Goal: Task Accomplishment & Management: Complete application form

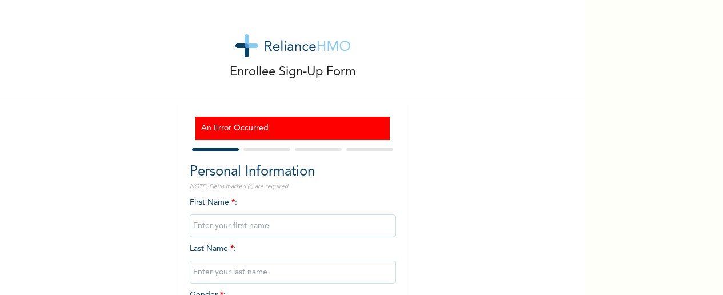
scroll to position [142, 0]
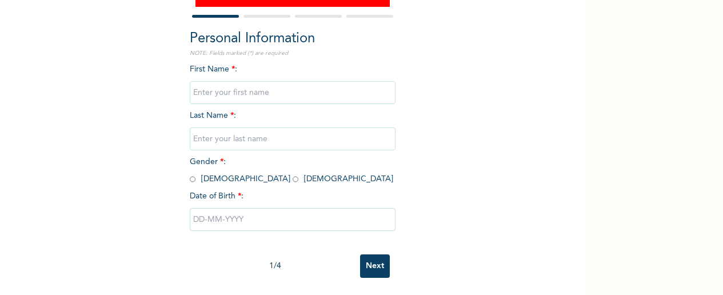
click at [207, 84] on input "text" at bounding box center [293, 92] width 206 height 23
type input "Ayodele"
click at [232, 127] on input "text" at bounding box center [293, 138] width 206 height 23
type input "Omotuyi"
click at [293, 174] on input "radio" at bounding box center [296, 179] width 6 height 11
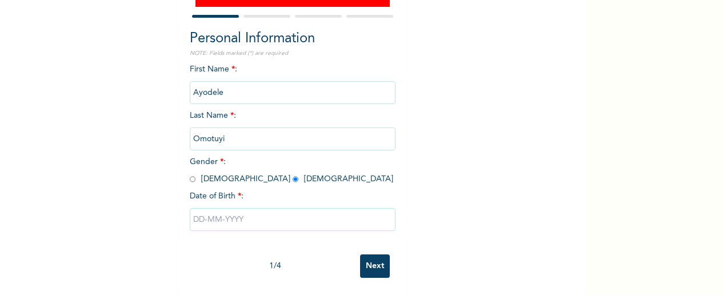
radio input "true"
click at [211, 208] on input "text" at bounding box center [293, 219] width 206 height 23
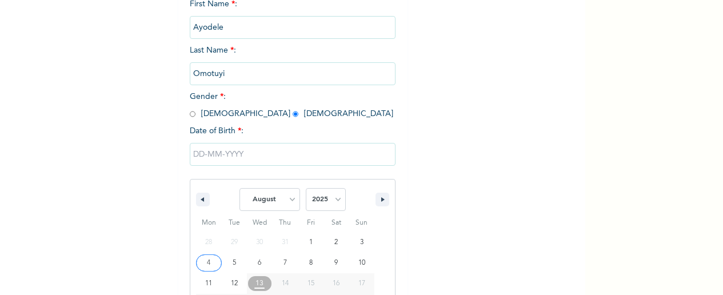
scroll to position [259, 0]
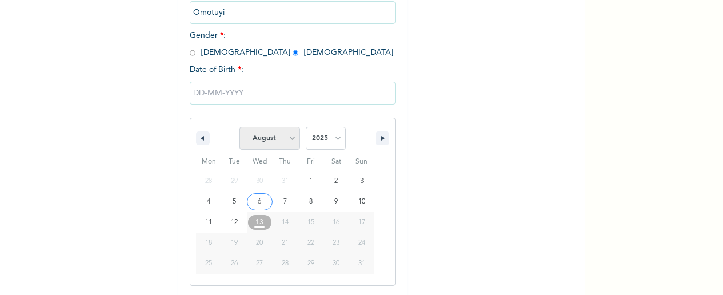
click at [287, 139] on select "January February March April May June July August September October November De…" at bounding box center [269, 138] width 61 height 23
select select "6"
click at [239, 127] on select "January February March April May June July August September October November De…" at bounding box center [269, 138] width 61 height 23
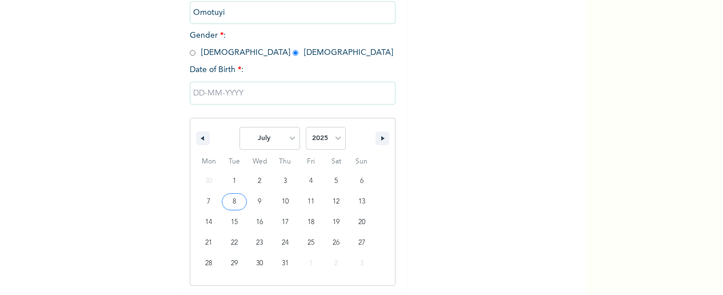
type input "[DATE]"
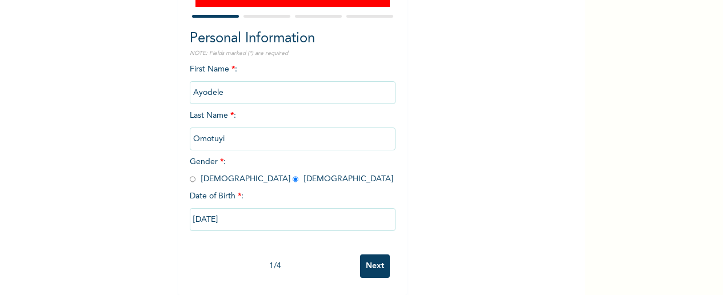
click at [213, 214] on input "[DATE]" at bounding box center [293, 219] width 206 height 23
select select "6"
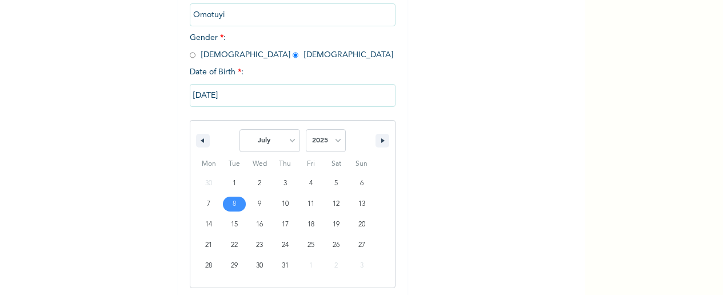
scroll to position [259, 0]
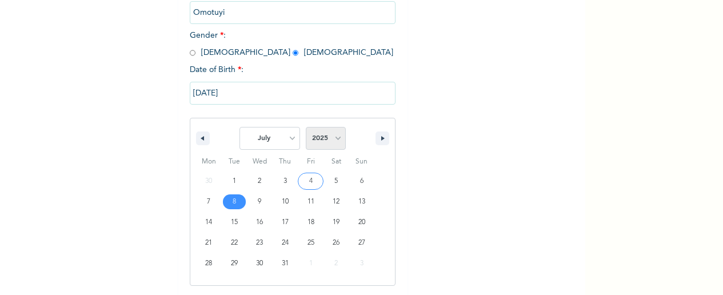
click at [333, 141] on select "2025 2024 2023 2022 2021 2020 2019 2018 2017 2016 2015 2014 2013 2012 2011 2010…" at bounding box center [326, 138] width 40 height 23
select select "1983"
click at [306, 127] on select "2025 2024 2023 2022 2021 2020 2019 2018 2017 2016 2015 2014 2013 2012 2011 2010…" at bounding box center [326, 138] width 40 height 23
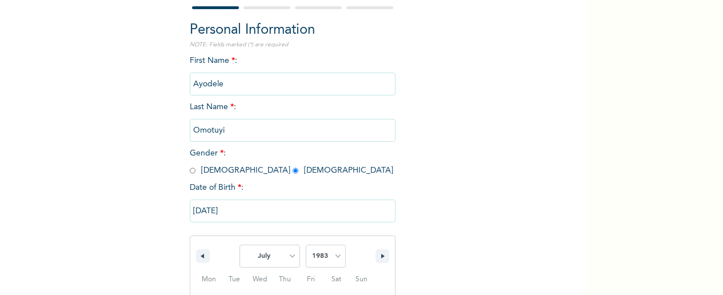
click at [426, 86] on div "Enrollee Sign-Up Form An Error Occurred Personal Information NOTE: Fields marke…" at bounding box center [292, 159] width 585 height 603
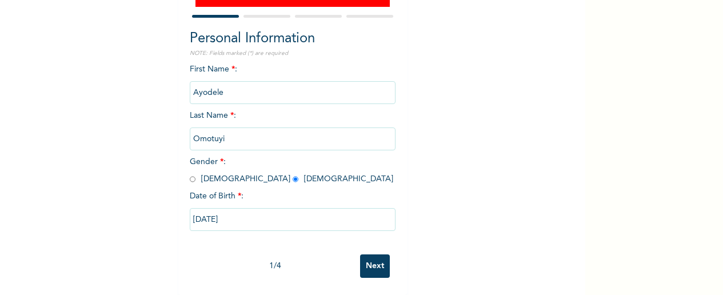
click at [220, 210] on input "[DATE]" at bounding box center [293, 219] width 206 height 23
select select "6"
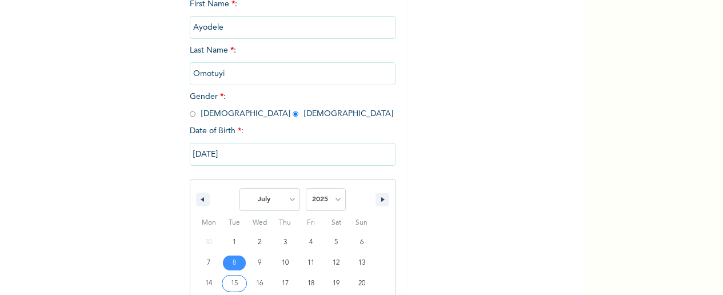
scroll to position [259, 0]
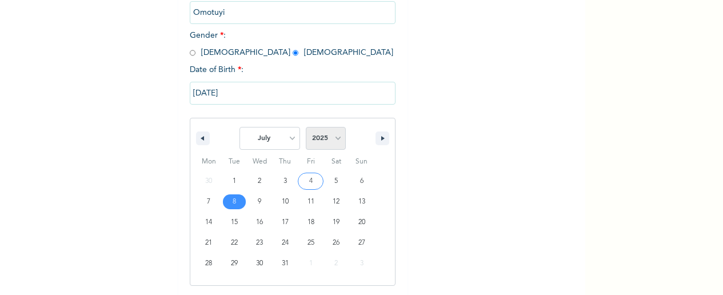
click at [330, 138] on select "2025 2024 2023 2022 2021 2020 2019 2018 2017 2016 2015 2014 2013 2012 2011 2010…" at bounding box center [326, 138] width 40 height 23
select select "1983"
click at [306, 127] on select "2025 2024 2023 2022 2021 2020 2019 2018 2017 2016 2015 2014 2013 2012 2011 2010…" at bounding box center [326, 138] width 40 height 23
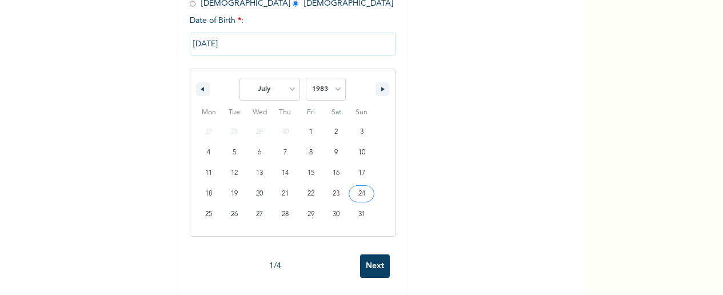
scroll to position [142, 0]
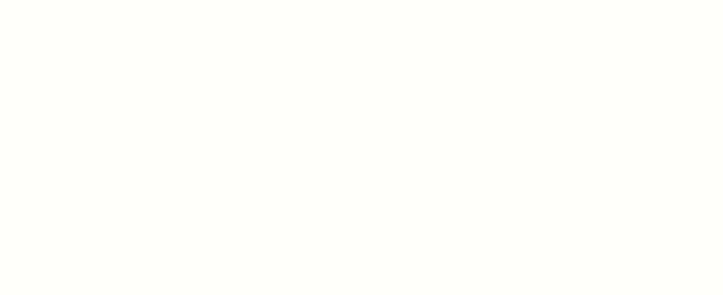
click at [149, 60] on div at bounding box center [361, 147] width 723 height 295
